Goal: Task Accomplishment & Management: Manage account settings

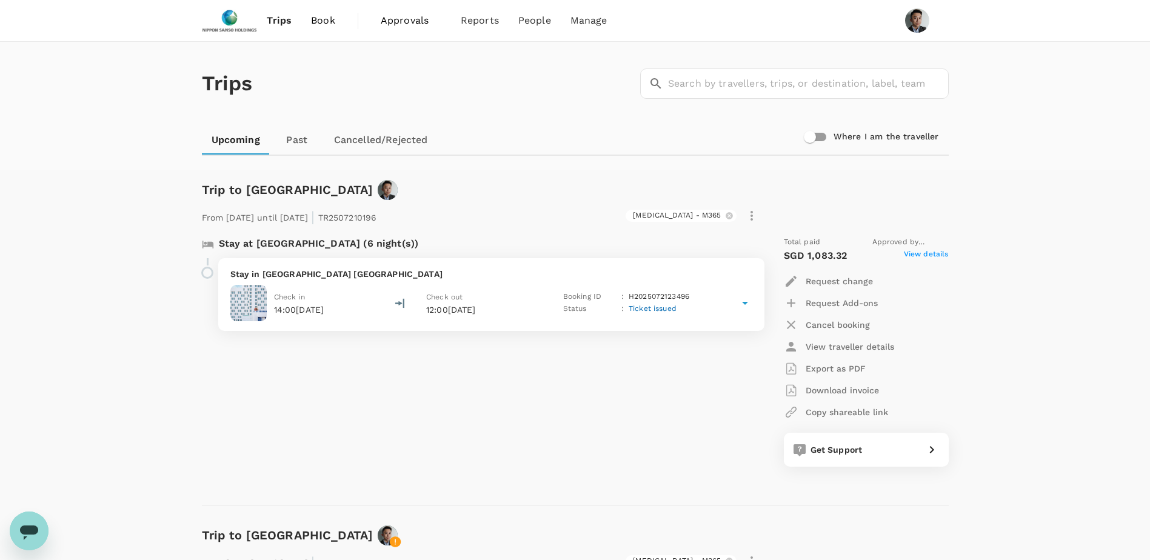
click at [280, 21] on span "Trips" at bounding box center [279, 20] width 25 height 15
click at [288, 134] on link "Past" at bounding box center [297, 140] width 55 height 29
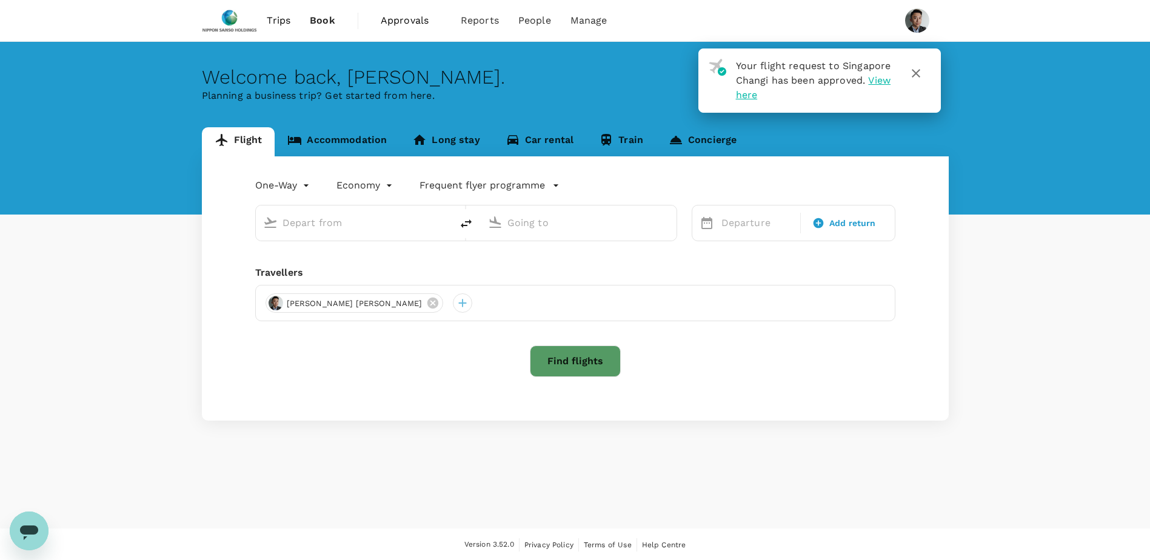
type input "roundtrip"
type input "Singapore Changi (SIN)"
type input "Kuala Lumpur Intl (KUL)"
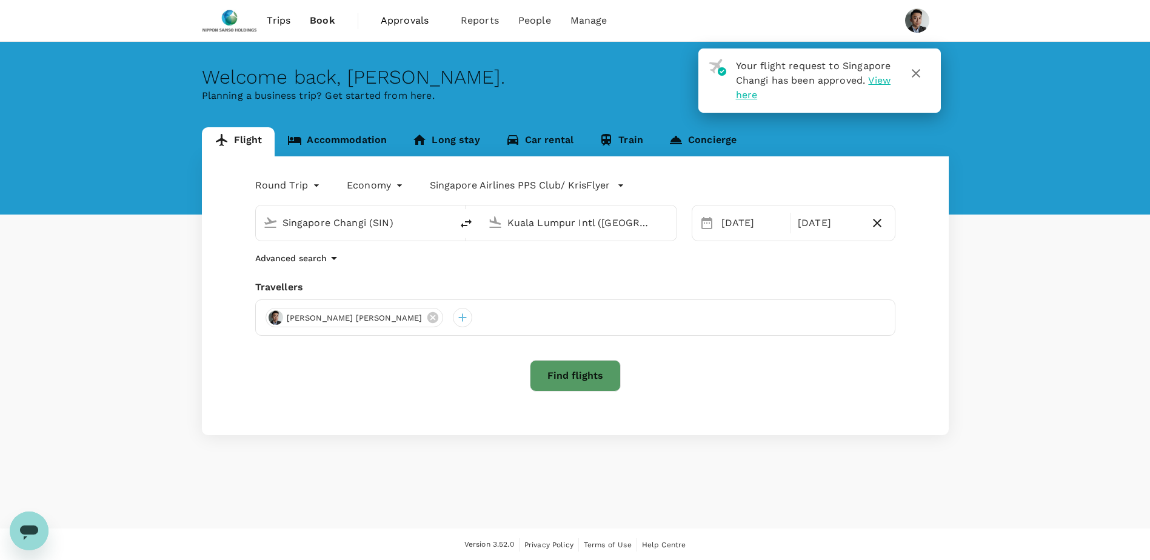
click at [916, 75] on icon "button" at bounding box center [916, 73] width 15 height 15
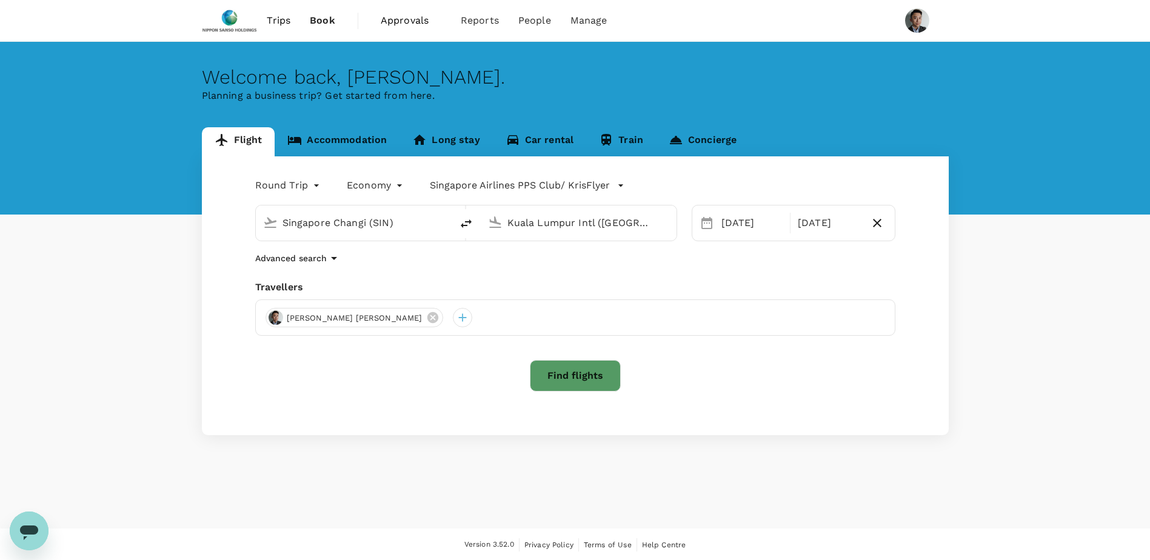
click at [152, 312] on div "Flight Accommodation Long stay Car rental Train Concierge Round Trip roundtrip …" at bounding box center [575, 281] width 1150 height 308
click at [282, 21] on span "Trips" at bounding box center [279, 20] width 24 height 15
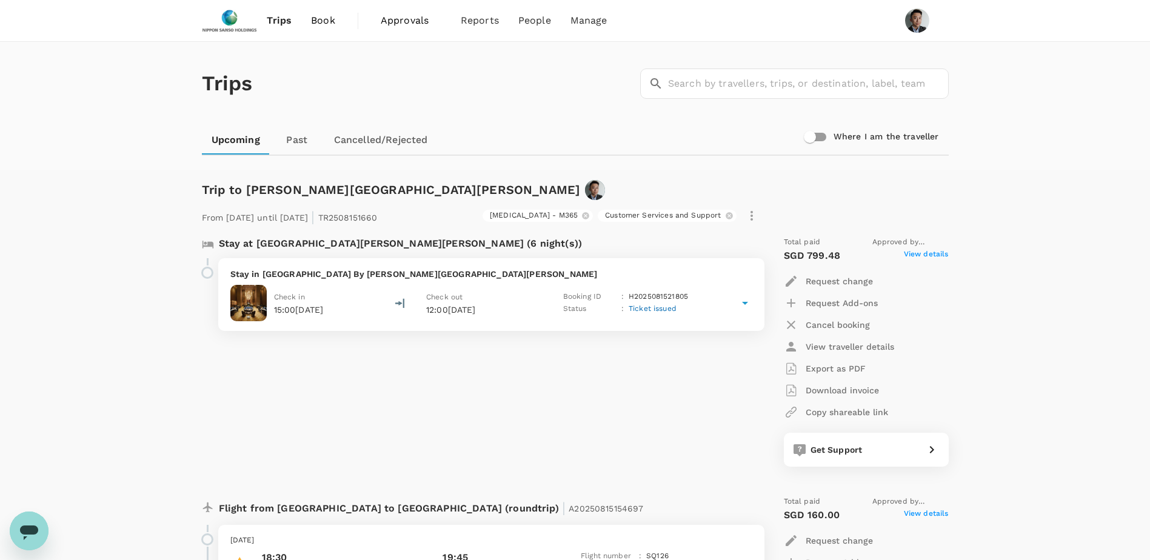
click at [302, 144] on link "Past" at bounding box center [297, 140] width 55 height 29
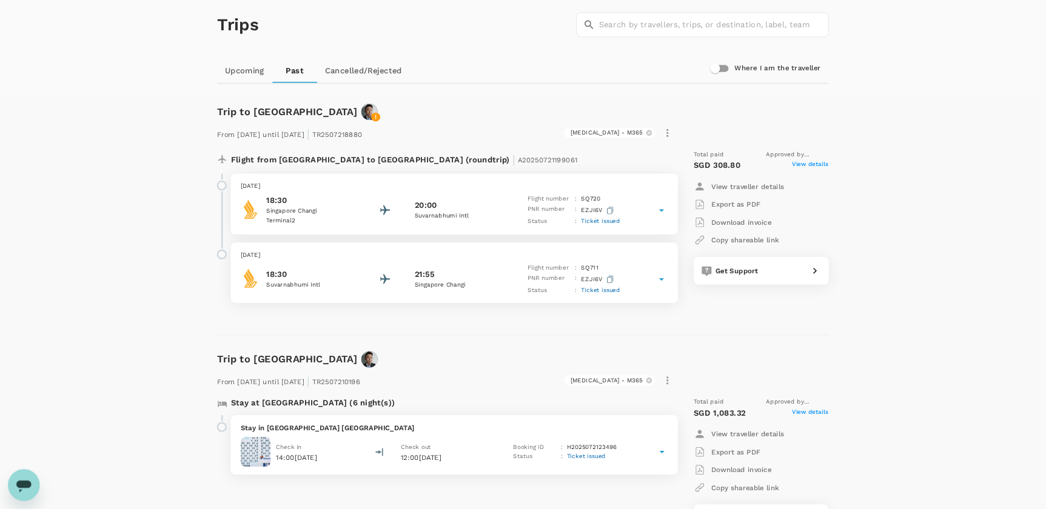
scroll to position [121, 0]
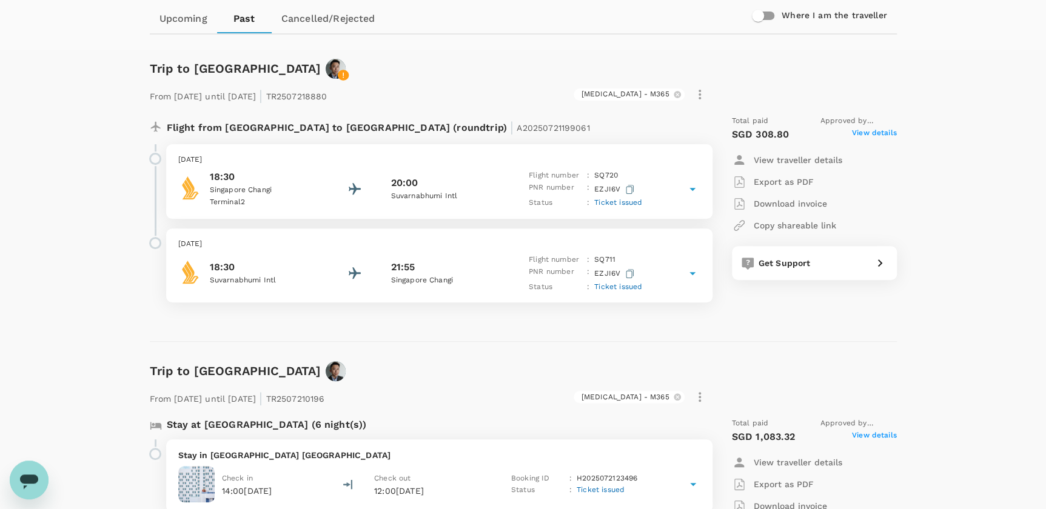
click at [879, 135] on span "View details" at bounding box center [874, 134] width 45 height 15
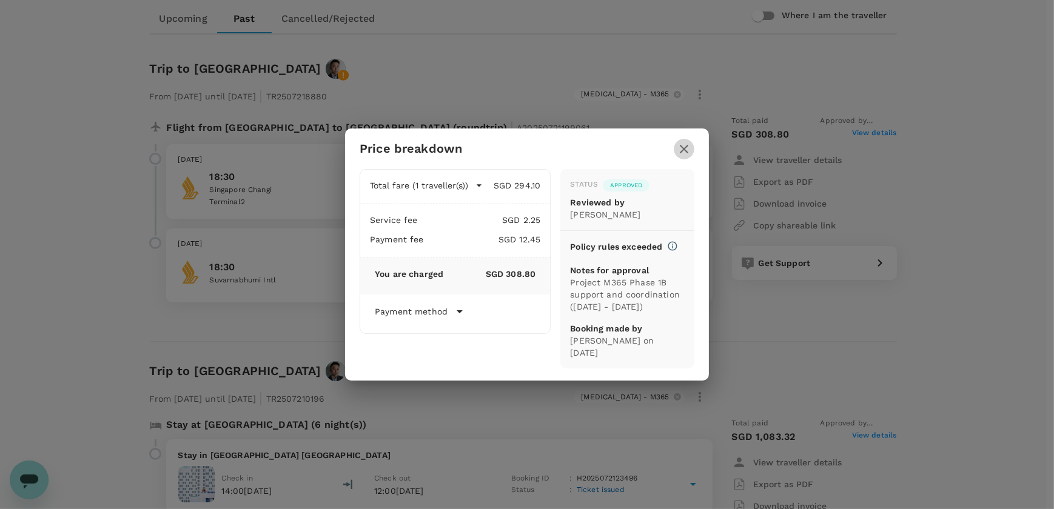
click at [679, 154] on icon "button" at bounding box center [684, 149] width 15 height 15
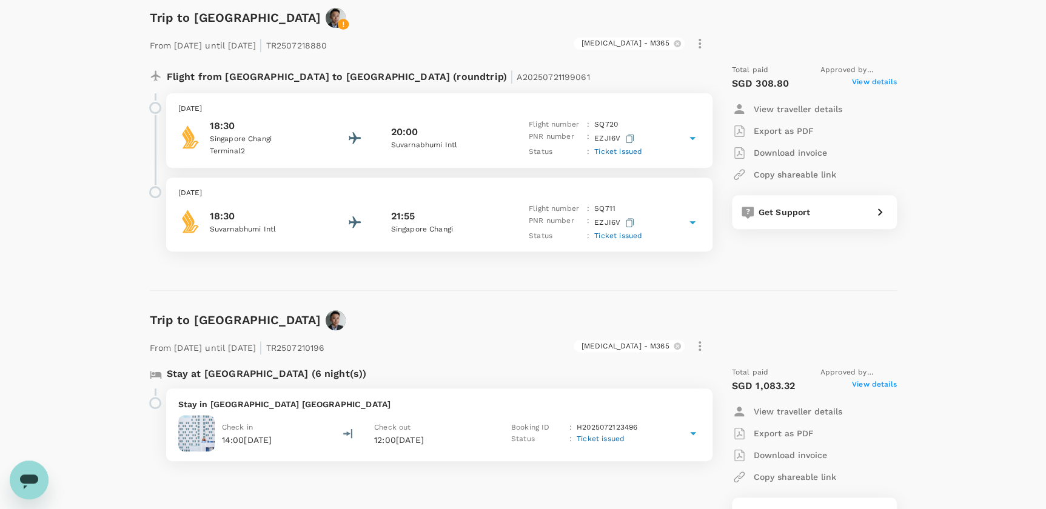
scroll to position [165, 0]
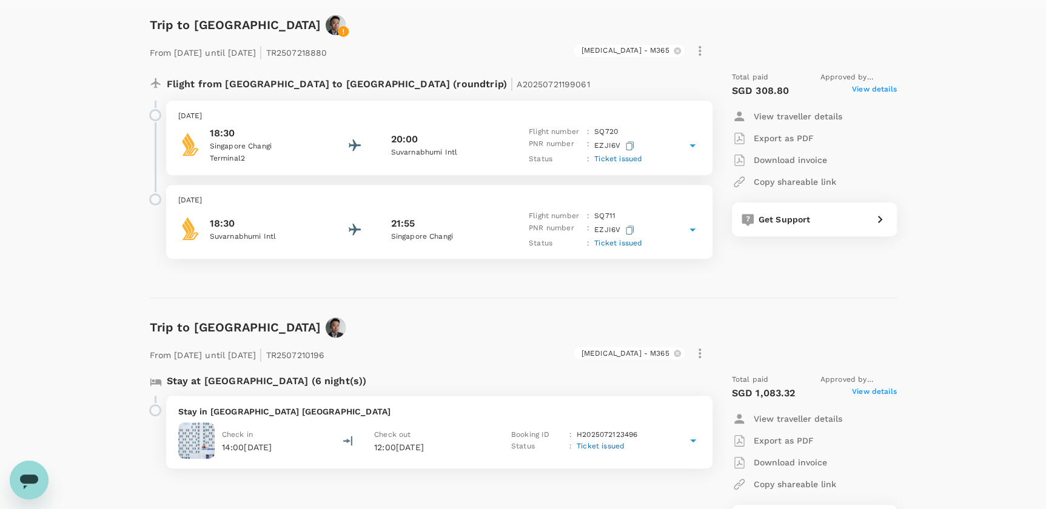
click at [794, 139] on p "Export as PDF" at bounding box center [784, 138] width 60 height 12
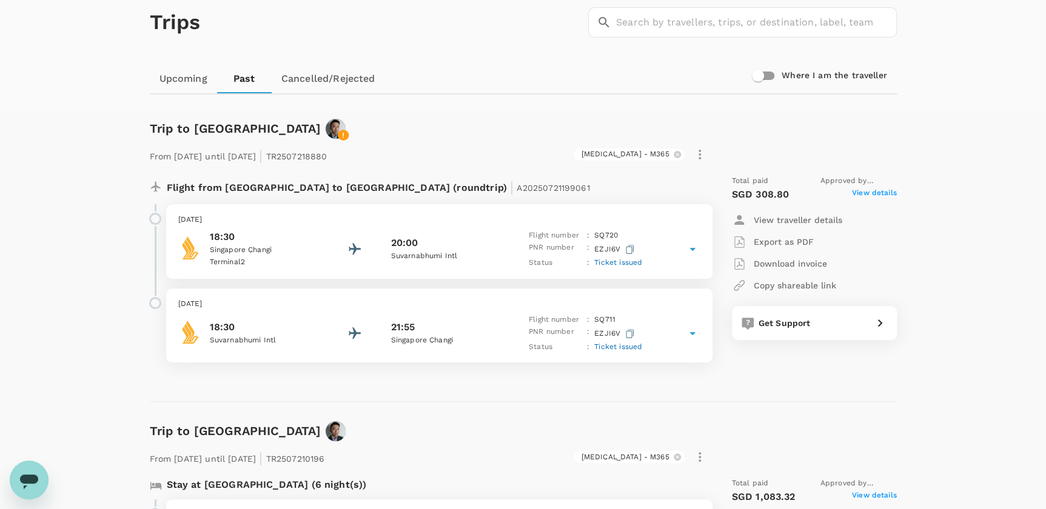
scroll to position [0, 0]
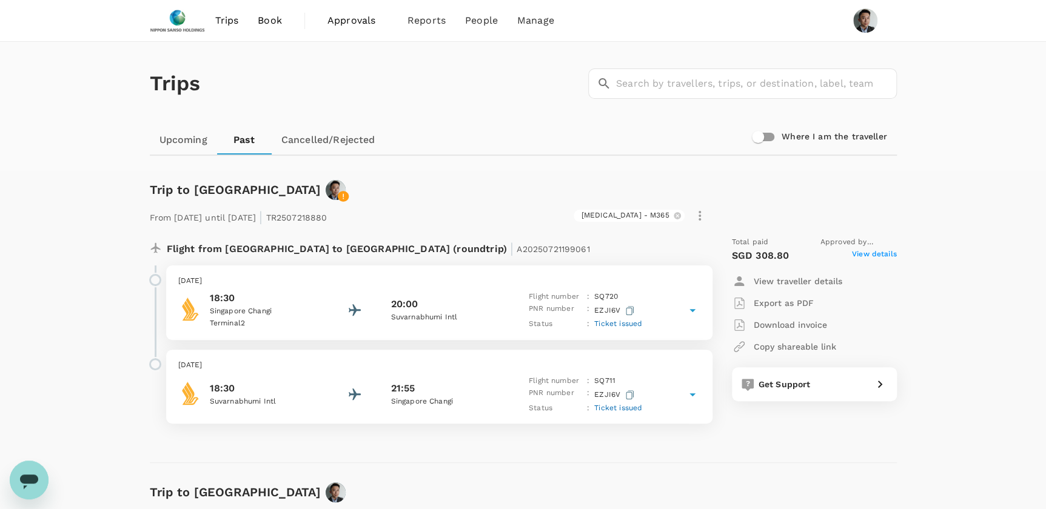
click at [75, 168] on div "Trips ​ ​ Upcoming Past Cancelled/Rejected Where I am the traveller" at bounding box center [523, 106] width 1046 height 129
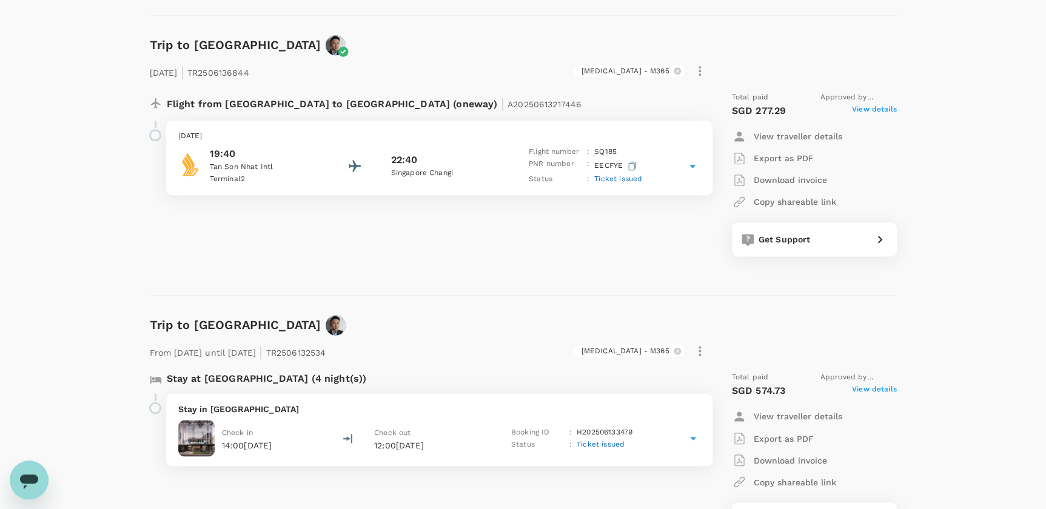
scroll to position [827, 0]
